Goal: Task Accomplishment & Management: Use online tool/utility

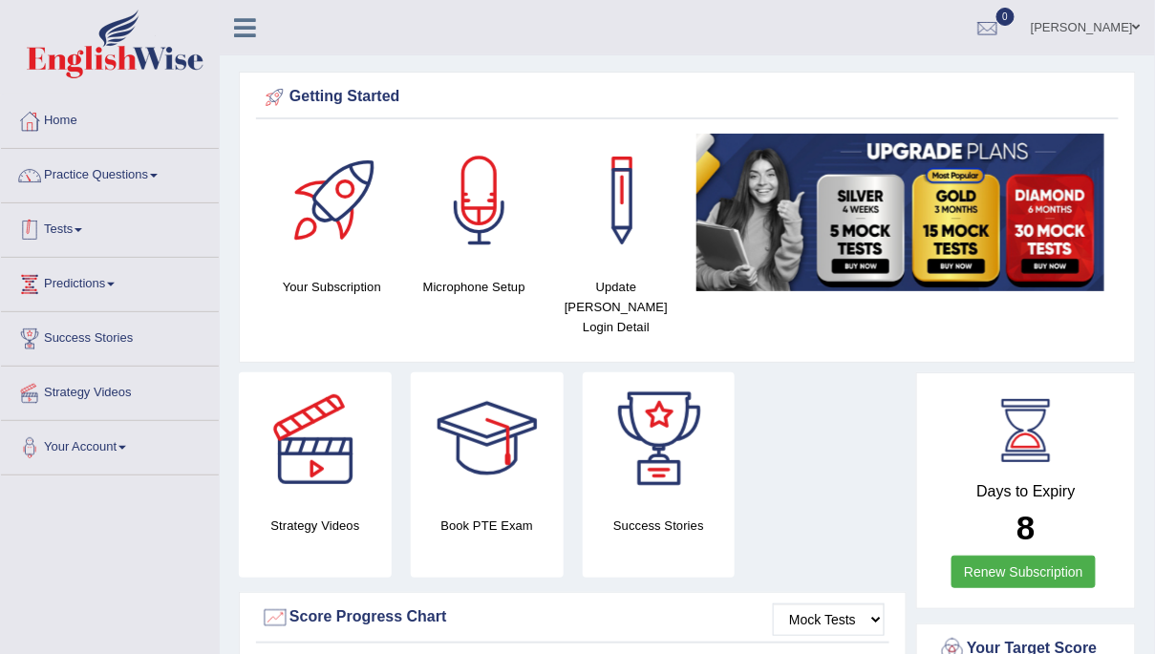
click at [82, 230] on span at bounding box center [78, 230] width 8 height 4
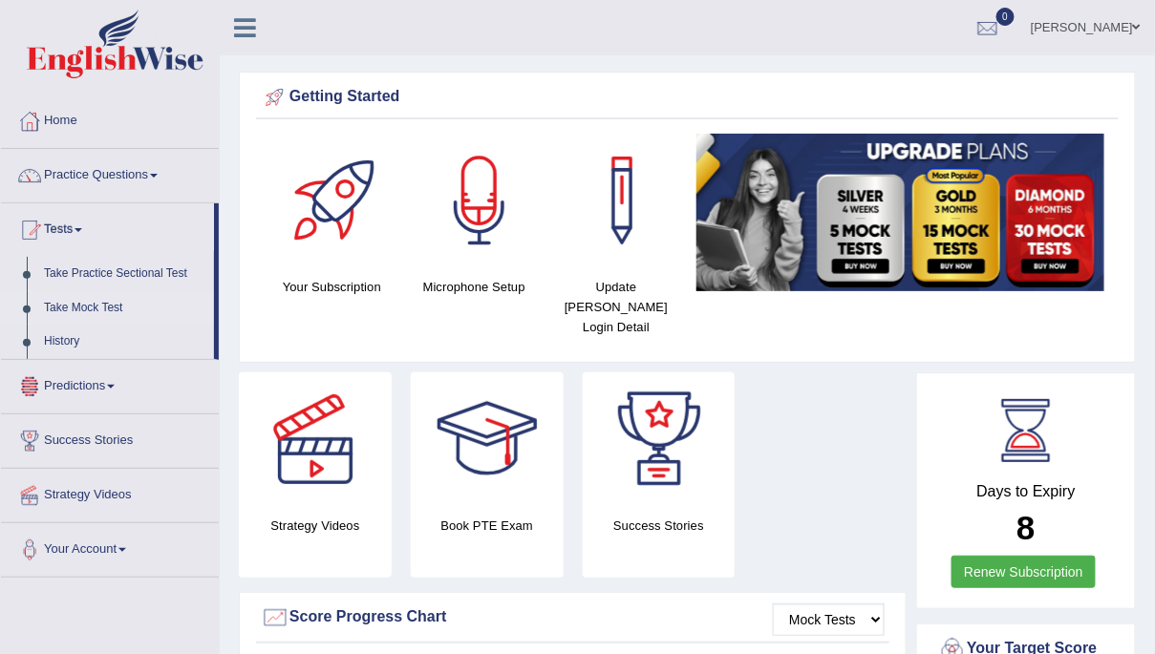
click at [121, 305] on link "Take Mock Test" at bounding box center [124, 308] width 179 height 34
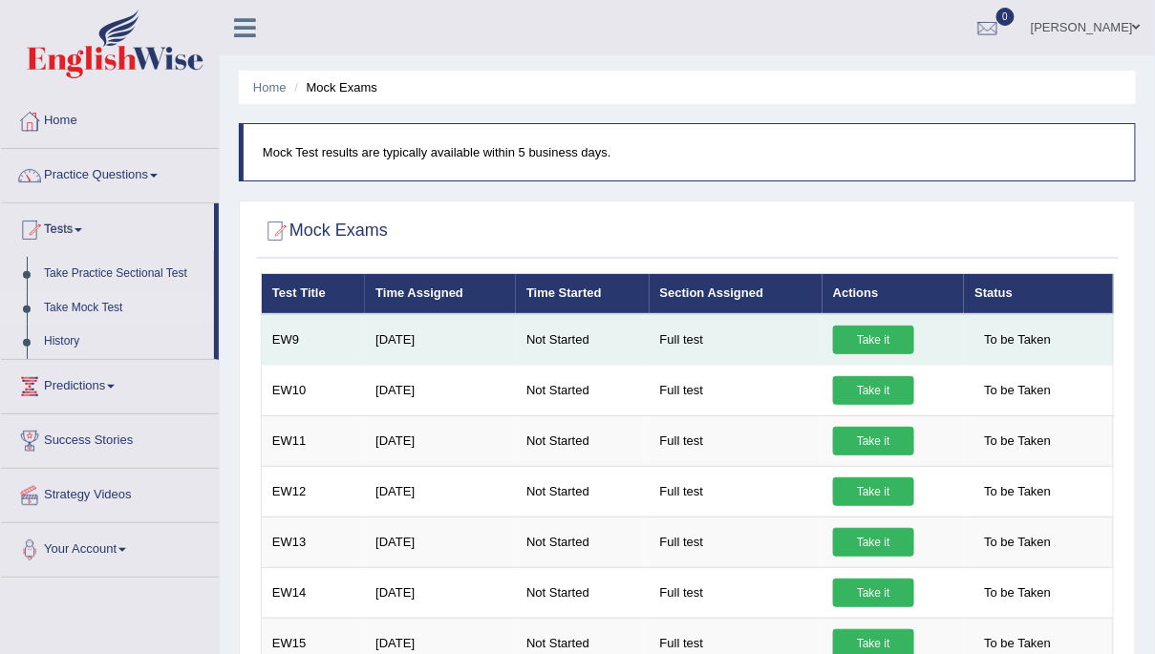
click at [879, 335] on link "Take it" at bounding box center [873, 340] width 81 height 29
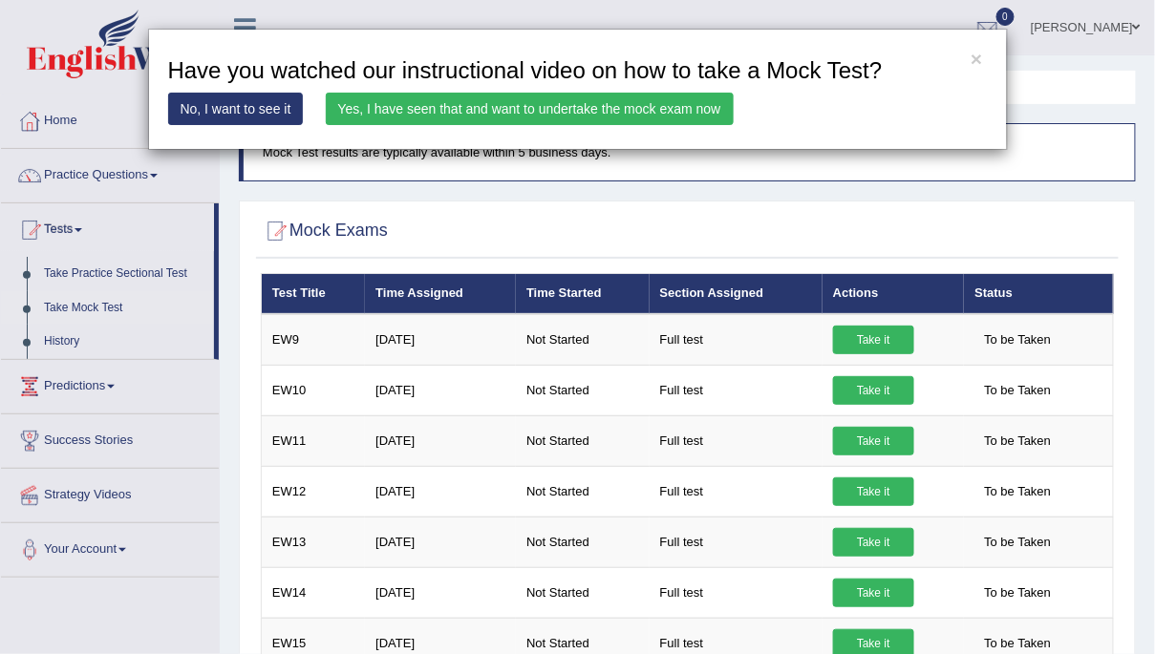
click at [681, 106] on link "Yes, I have seen that and want to undertake the mock exam now" at bounding box center [530, 109] width 408 height 32
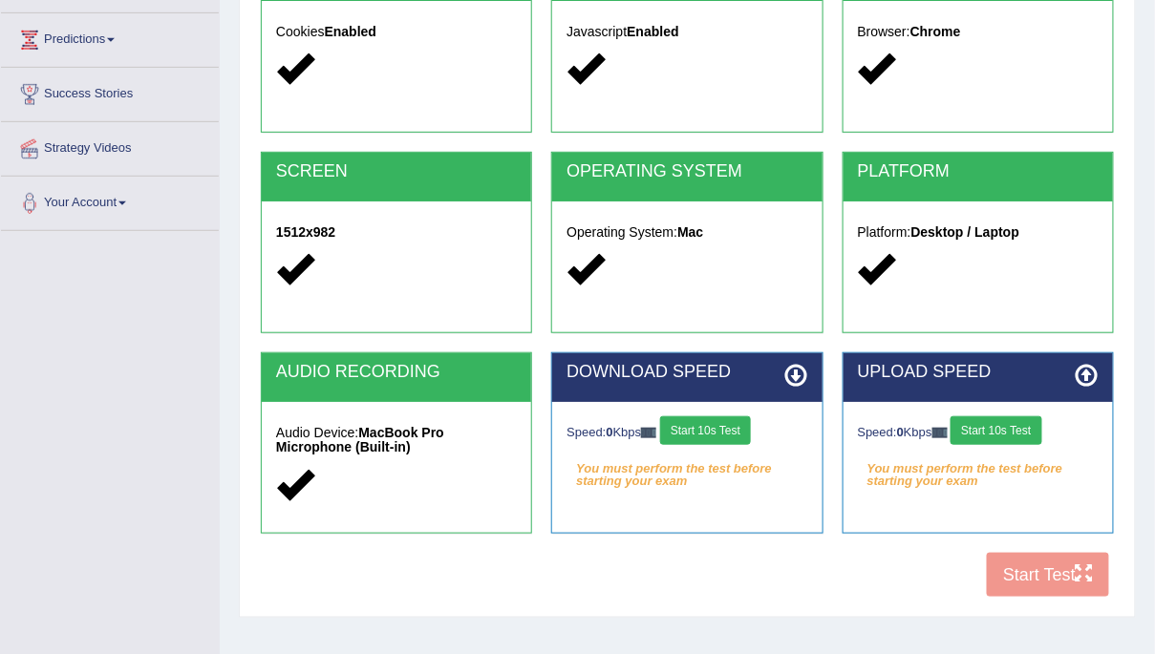
scroll to position [348, 0]
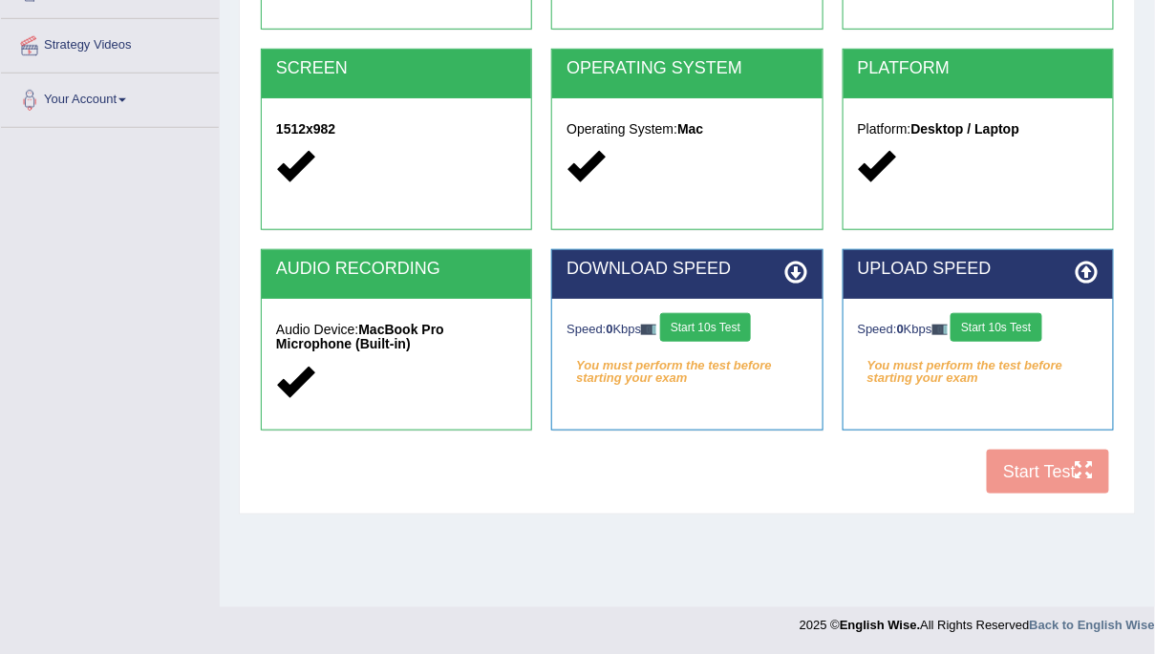
click at [724, 323] on button "Start 10s Test" at bounding box center [705, 327] width 91 height 29
click at [1022, 324] on button "Start 10s Test" at bounding box center [995, 327] width 91 height 29
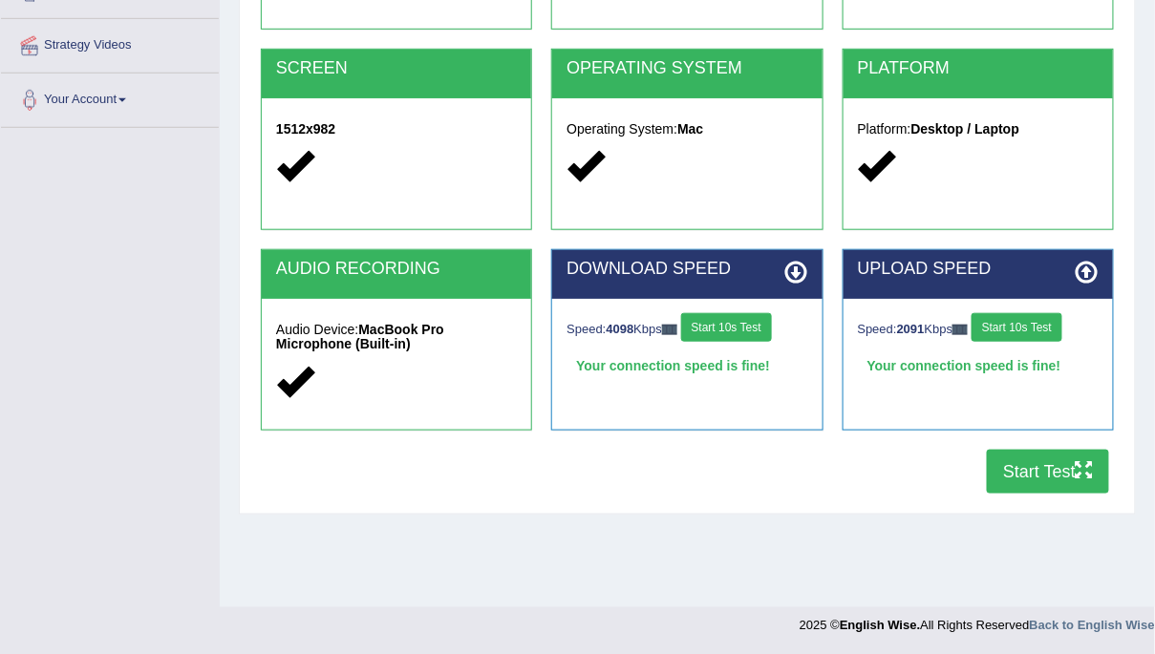
click at [1028, 469] on button "Start Test" at bounding box center [1048, 472] width 122 height 44
